Goal: Task Accomplishment & Management: Use online tool/utility

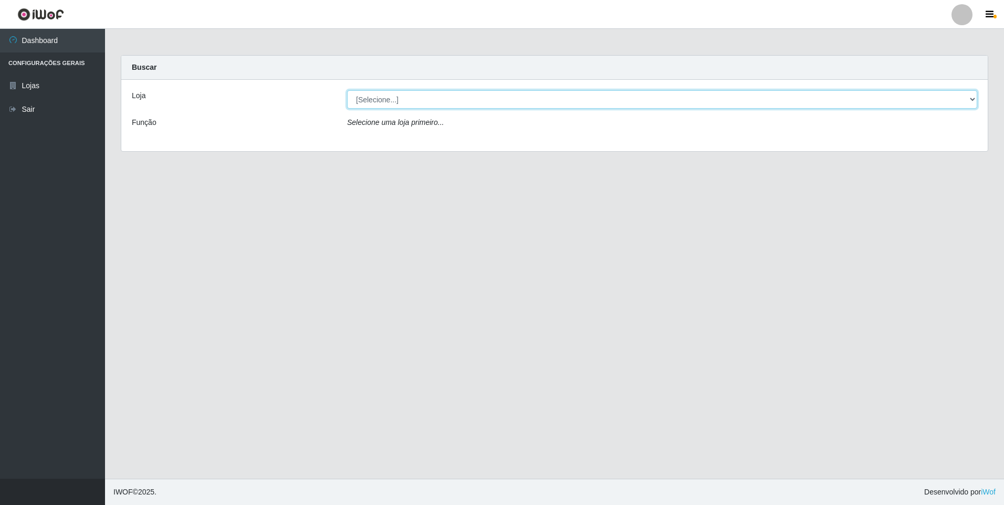
click at [973, 100] on select "[Selecione...] Extrabom - Loja 01 Centro de Distribuição" at bounding box center [662, 99] width 630 height 18
select select "435"
click at [347, 90] on select "[Selecione...] Extrabom - Loja 01 Centro de Distribuição" at bounding box center [662, 99] width 630 height 18
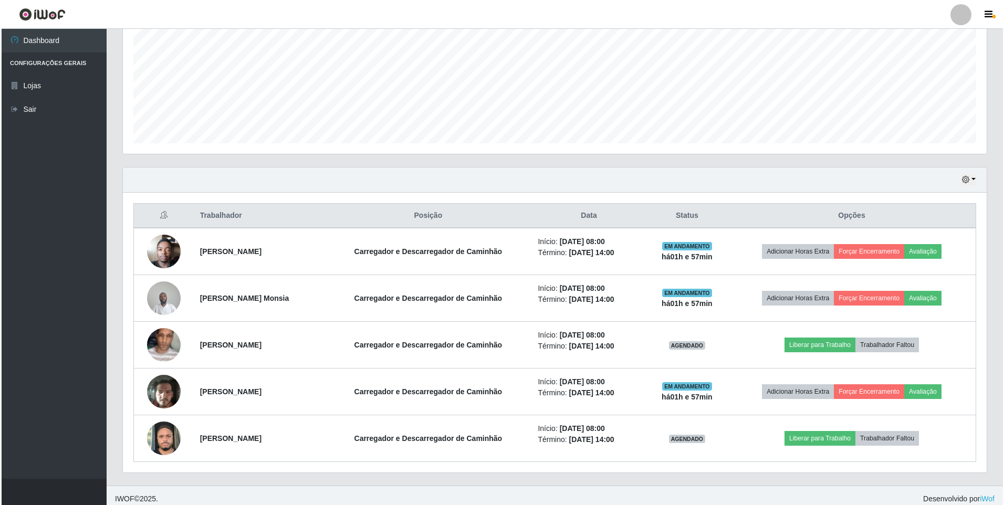
scroll to position [239, 0]
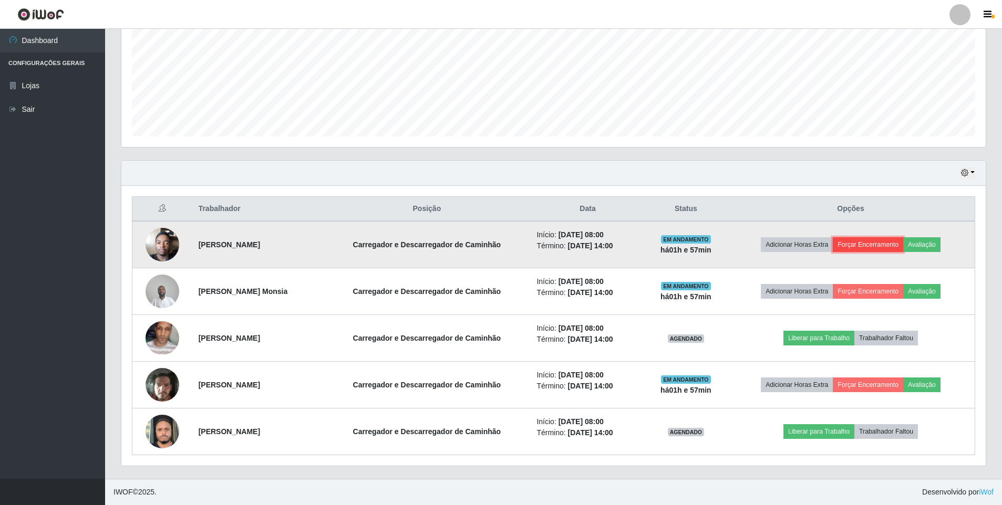
click at [876, 242] on button "Forçar Encerramento" at bounding box center [868, 244] width 70 height 15
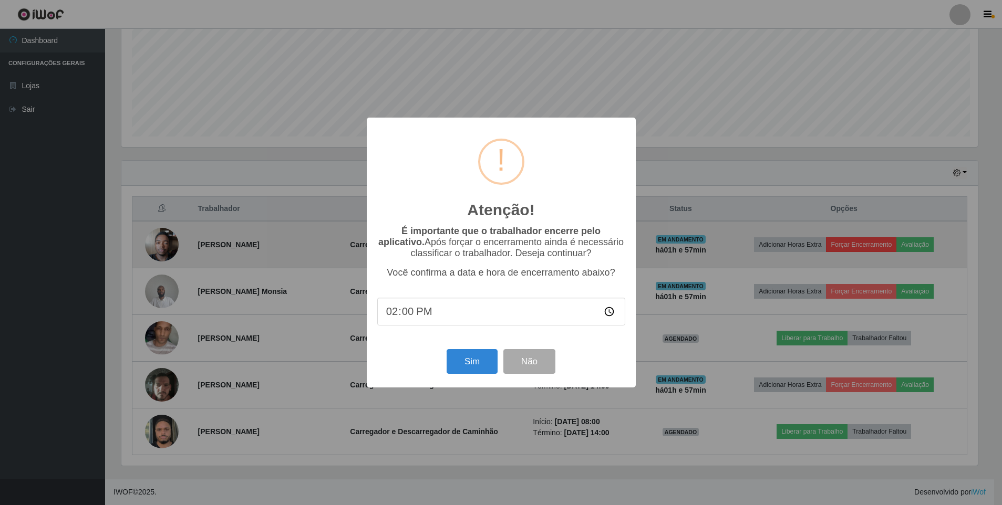
scroll to position [218, 859]
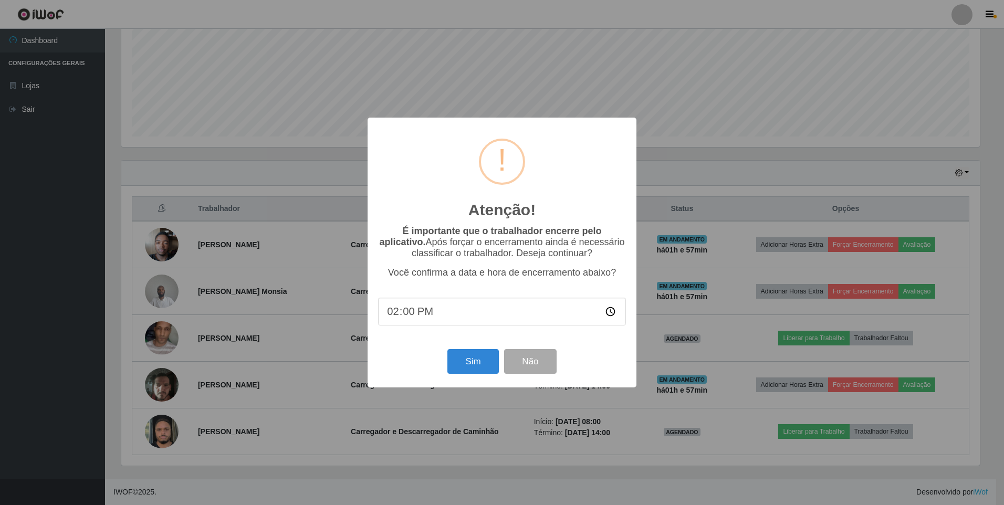
click at [393, 316] on input "14:00" at bounding box center [502, 312] width 248 height 28
click at [608, 314] on input "14:00" at bounding box center [502, 312] width 248 height 28
click at [410, 316] on input "09:00" at bounding box center [502, 312] width 248 height 28
click at [609, 315] on input "09:00" at bounding box center [502, 312] width 248 height 28
click at [393, 315] on input "09:00" at bounding box center [502, 312] width 248 height 28
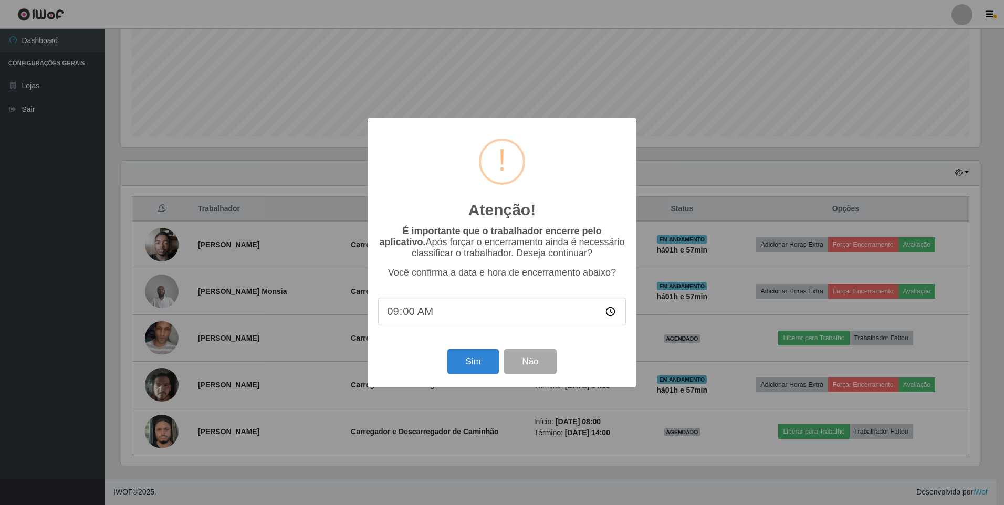
click at [393, 315] on input "09:00" at bounding box center [502, 312] width 248 height 28
click at [609, 315] on input "09:00" at bounding box center [502, 312] width 248 height 28
type input "10:00"
click at [485, 321] on input "10:00" at bounding box center [502, 312] width 248 height 28
click at [474, 363] on button "Sim" at bounding box center [473, 361] width 51 height 25
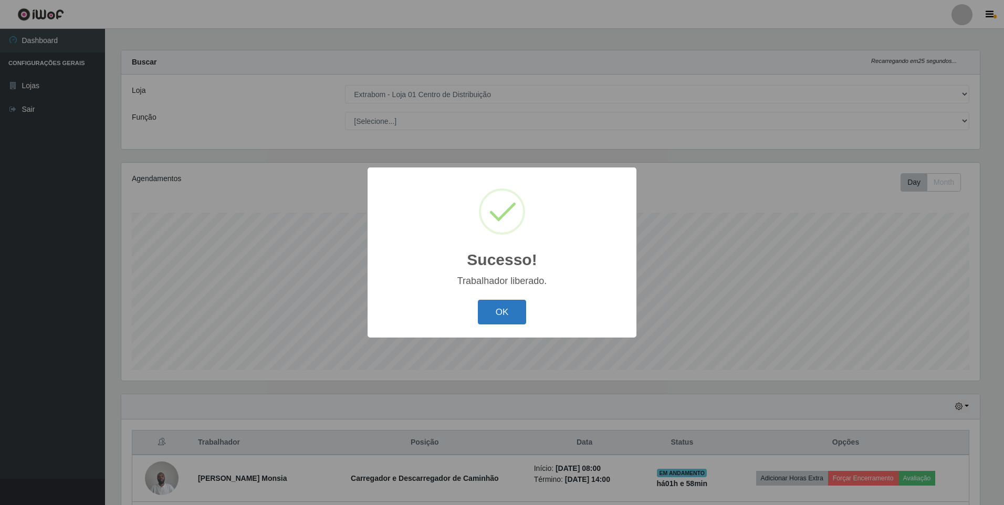
click at [490, 313] on button "OK" at bounding box center [502, 312] width 49 height 25
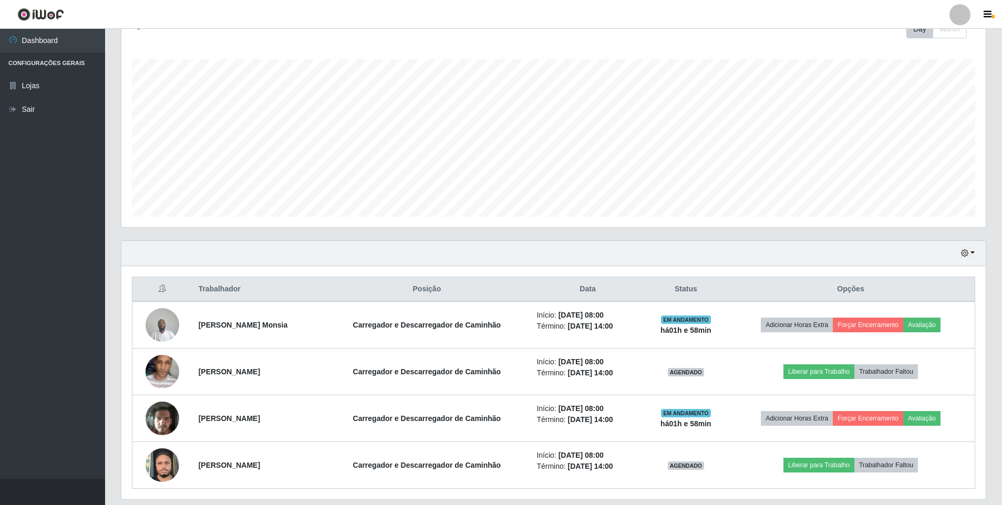
scroll to position [140, 0]
